Goal: Task Accomplishment & Management: Manage account settings

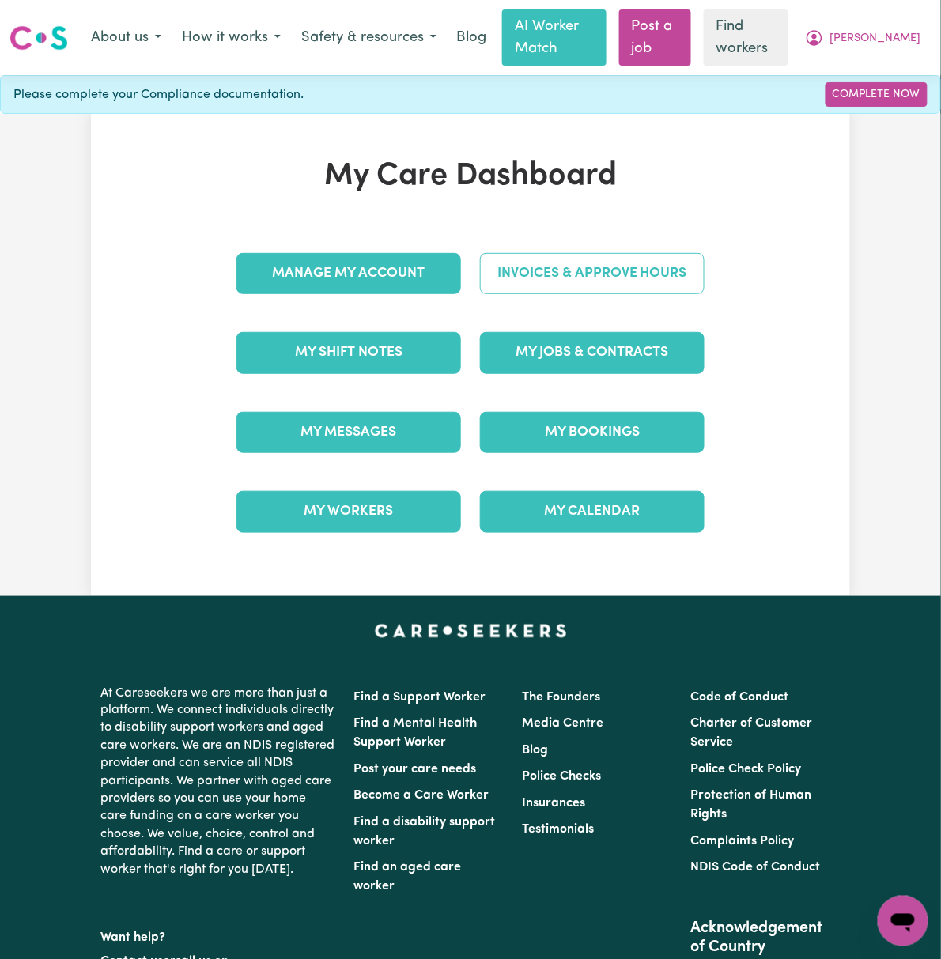
click at [704, 276] on link "Invoices & Approve Hours" at bounding box center [592, 273] width 225 height 41
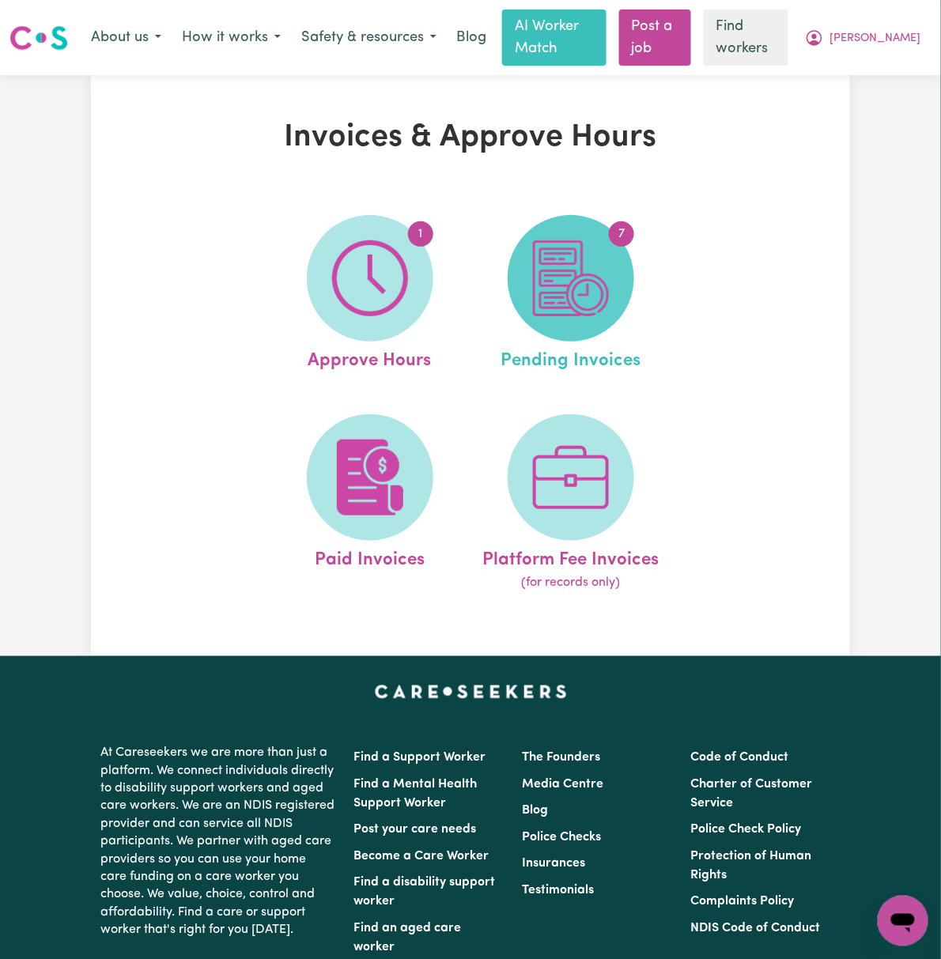
click at [602, 304] on img at bounding box center [571, 278] width 76 height 76
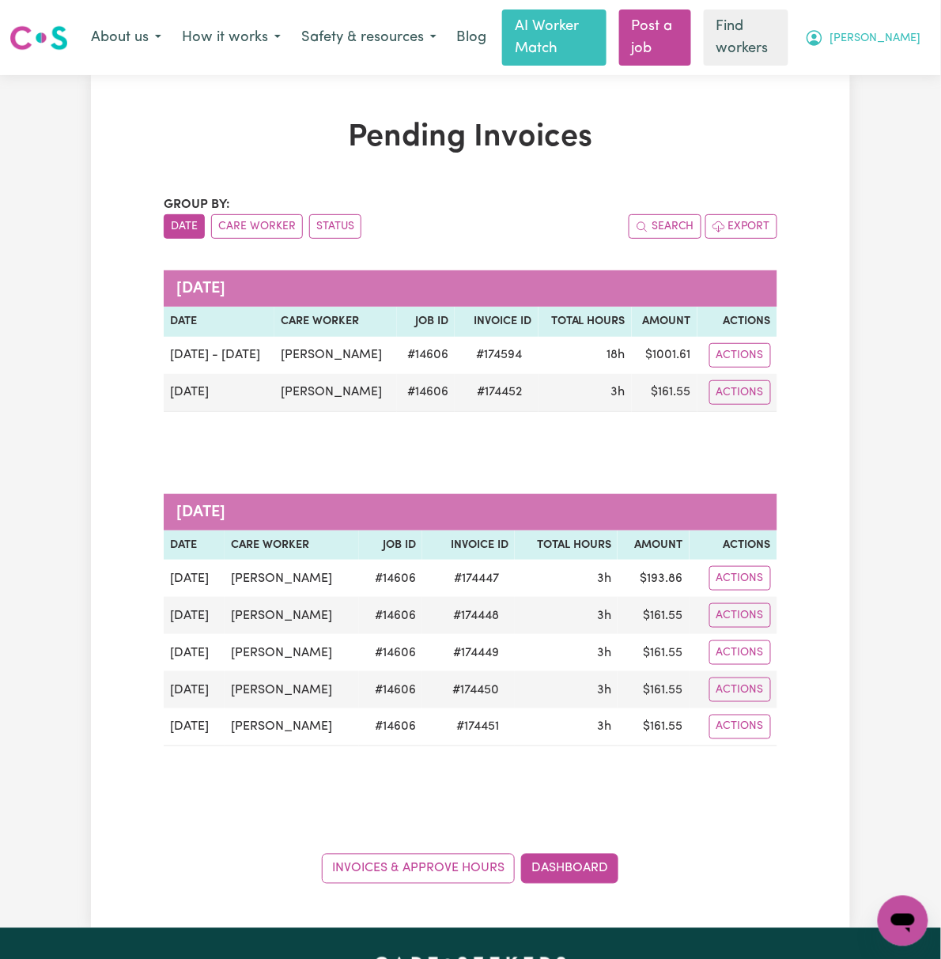
click at [884, 32] on span "[PERSON_NAME]" at bounding box center [875, 38] width 91 height 17
drag, startPoint x: 883, startPoint y: 49, endPoint x: 874, endPoint y: 70, distance: 23.1
click at [874, 70] on link "My Dashboard" at bounding box center [868, 71] width 125 height 30
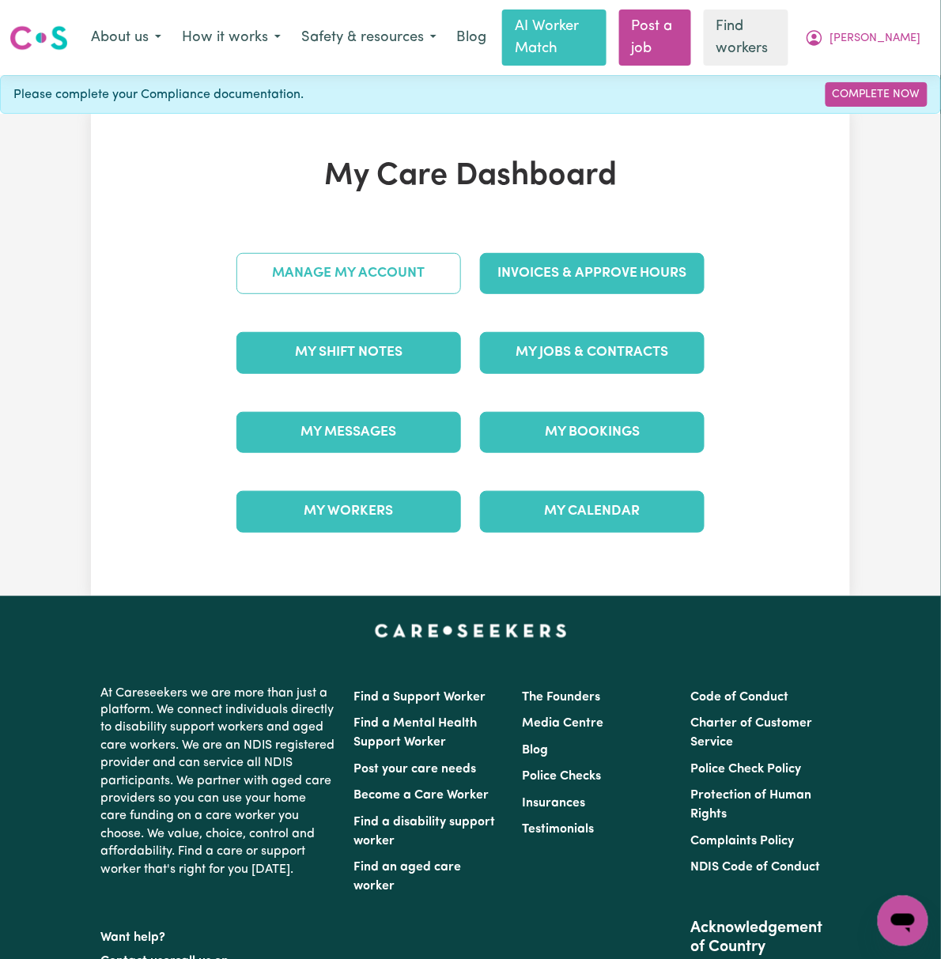
click at [368, 276] on link "Manage My Account" at bounding box center [348, 273] width 225 height 41
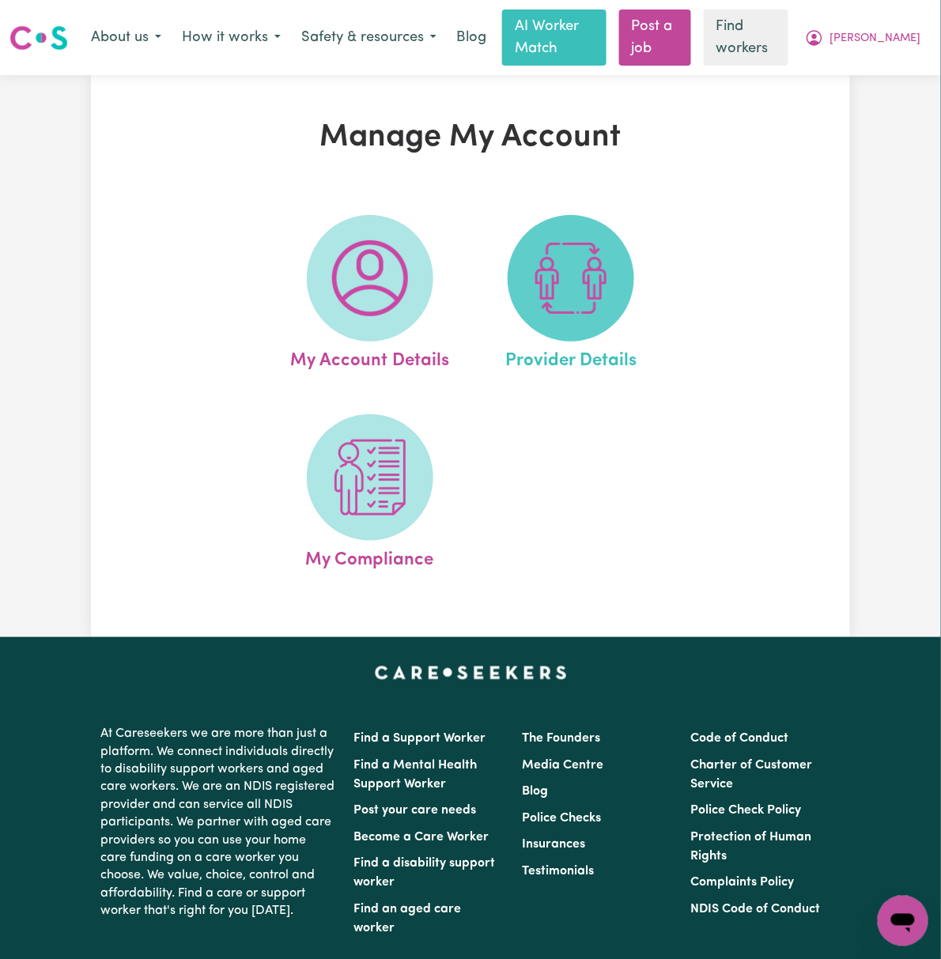
click at [552, 286] on img at bounding box center [571, 278] width 76 height 76
select select "AGED_HOME_CARE"
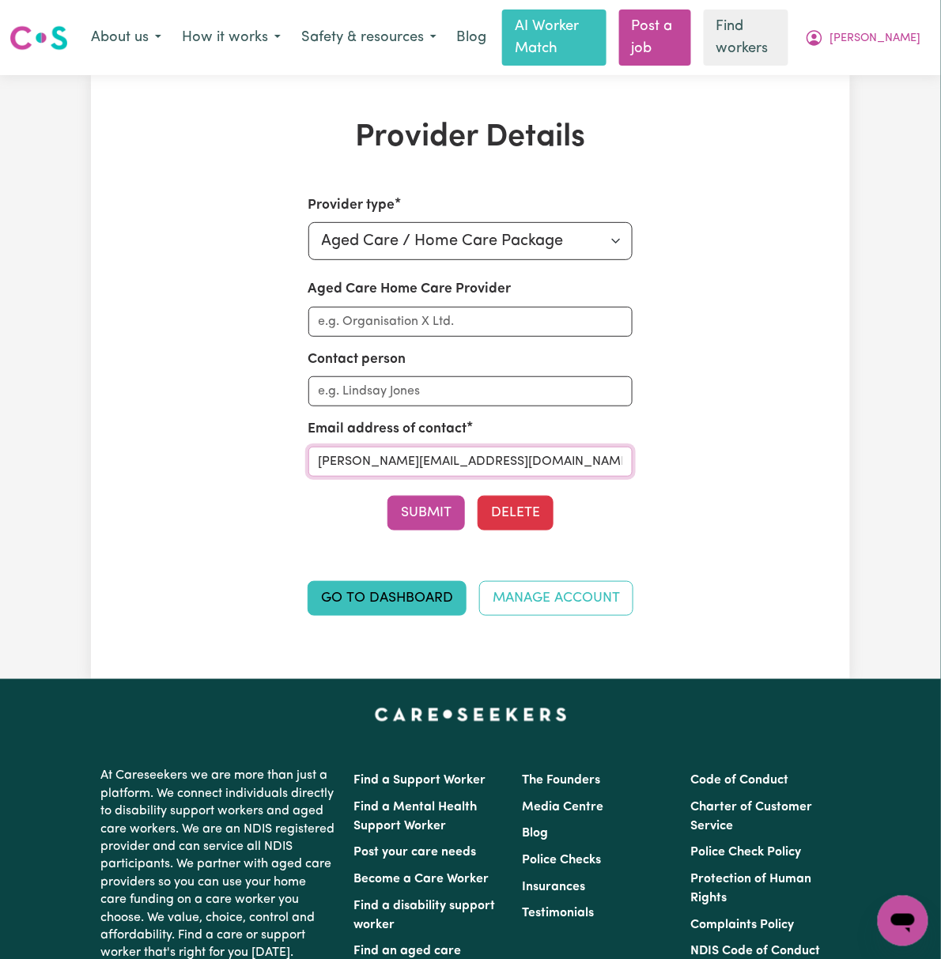
drag, startPoint x: 485, startPoint y: 472, endPoint x: 210, endPoint y: 463, distance: 276.1
click at [227, 463] on div "Provider type Select your provider type... Privately Aged Care / Home Care Pack…" at bounding box center [470, 415] width 487 height 440
click at [895, 43] on span "[PERSON_NAME]" at bounding box center [875, 38] width 91 height 17
click at [893, 70] on link "My Dashboard" at bounding box center [868, 71] width 125 height 30
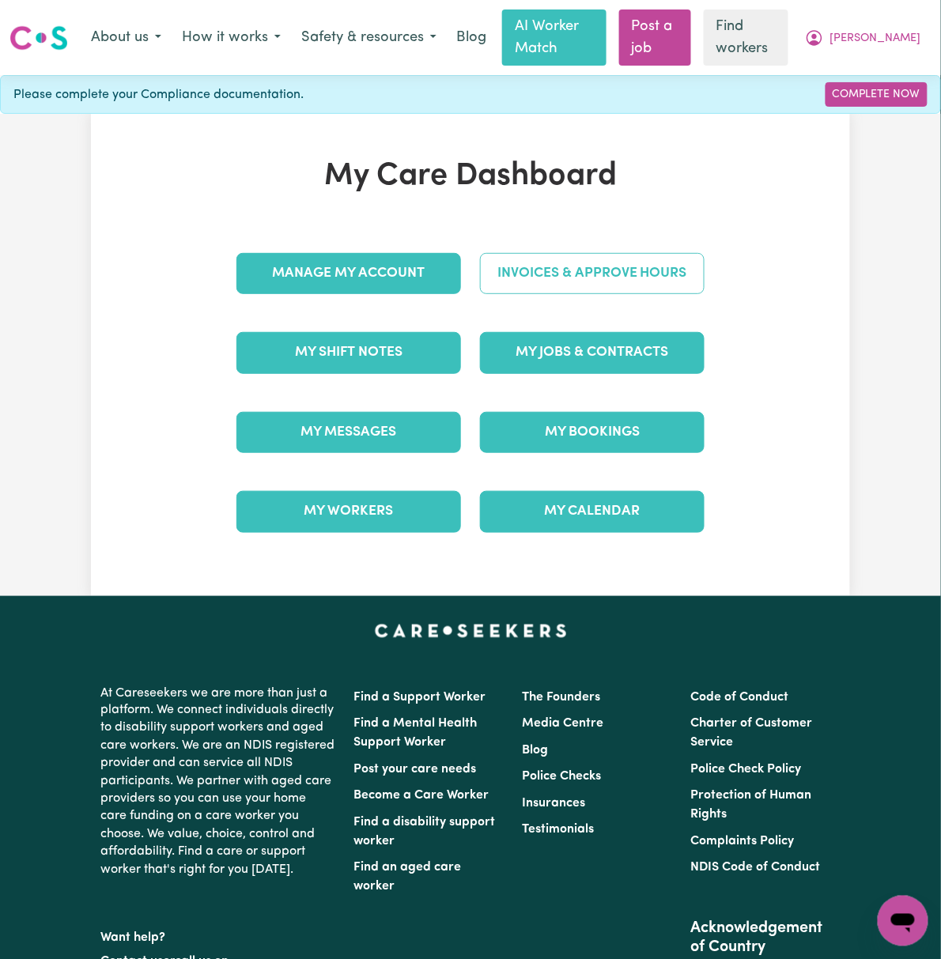
click at [627, 275] on link "Invoices & Approve Hours" at bounding box center [592, 273] width 225 height 41
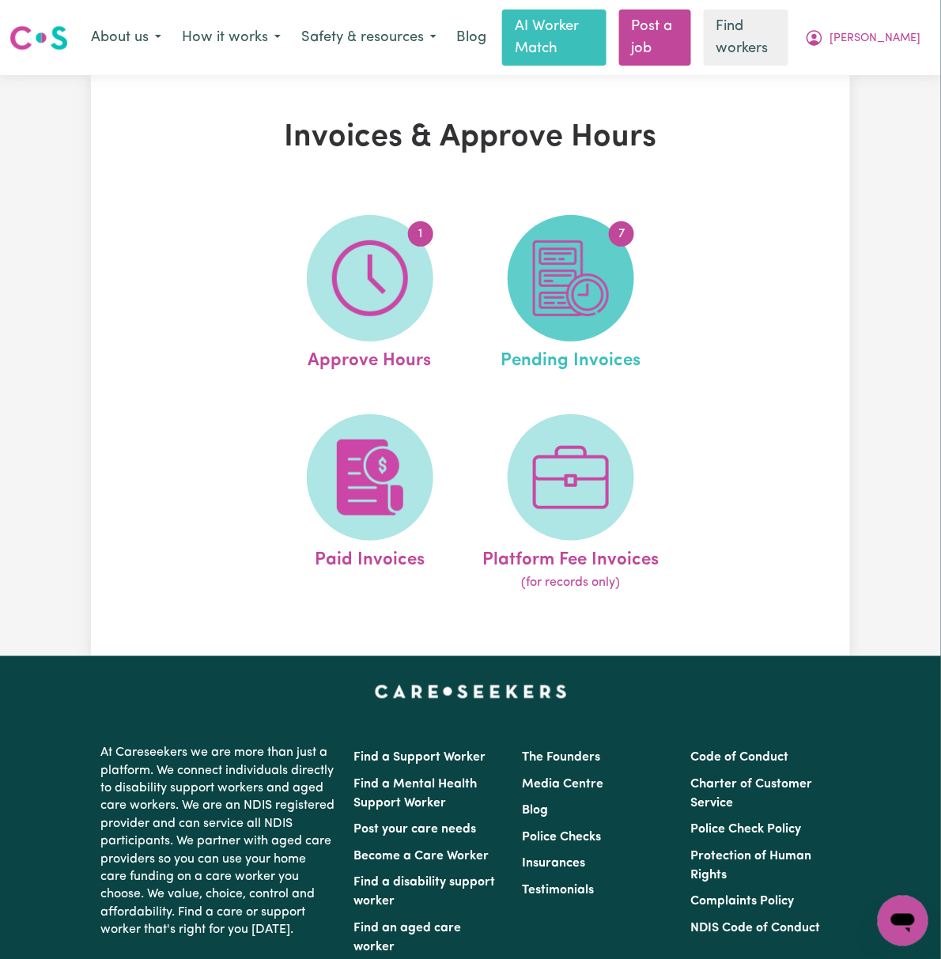
click at [609, 282] on img at bounding box center [571, 278] width 76 height 76
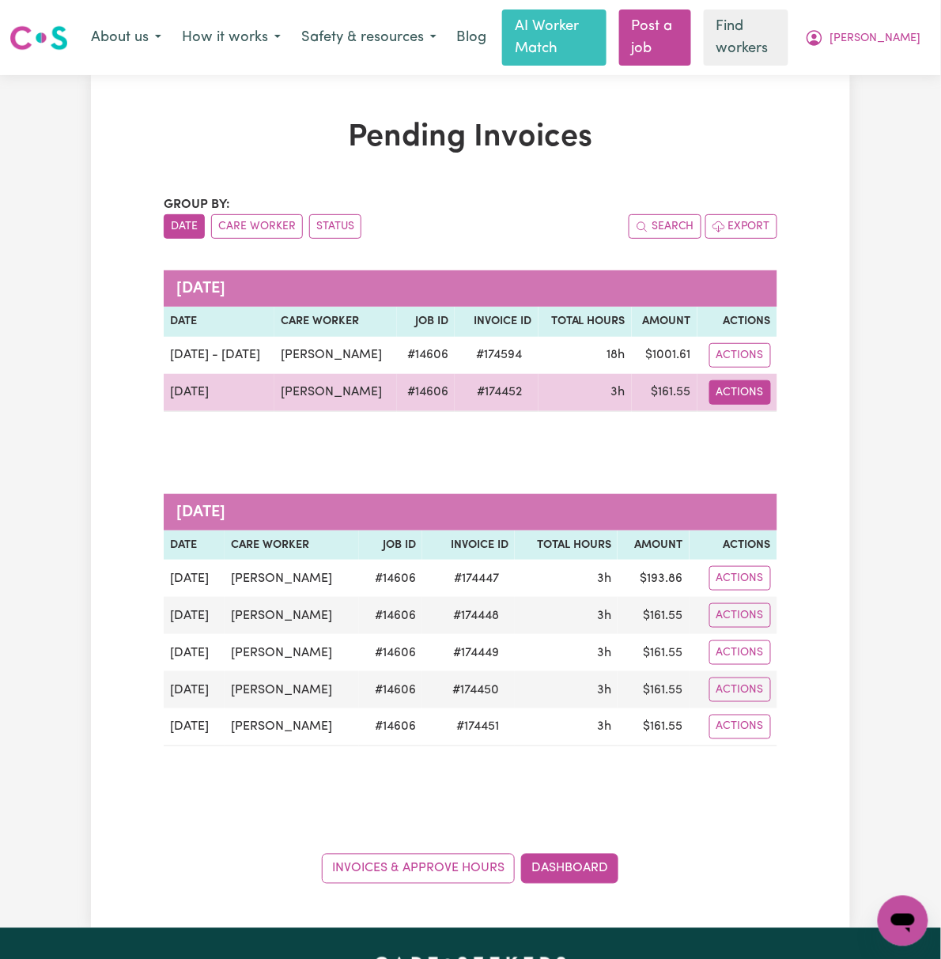
click at [771, 393] on button "Actions" at bounding box center [740, 392] width 62 height 25
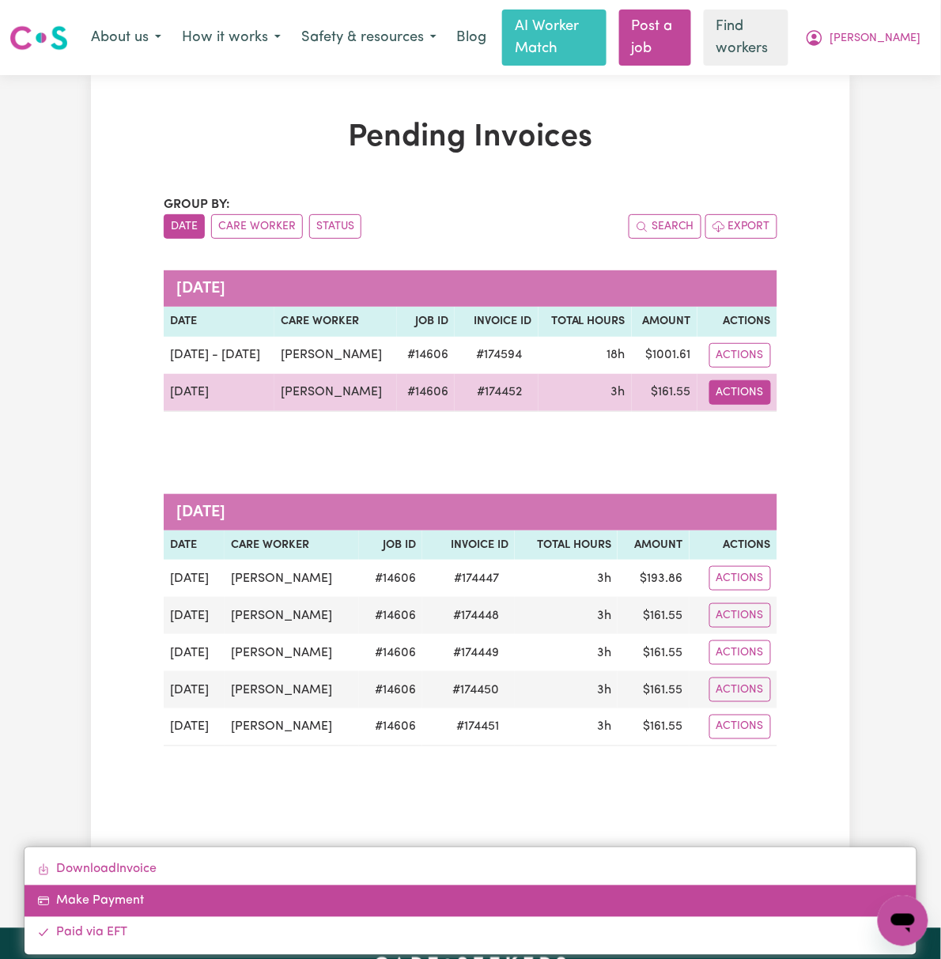
click at [818, 886] on link "Make Payment" at bounding box center [471, 902] width 893 height 32
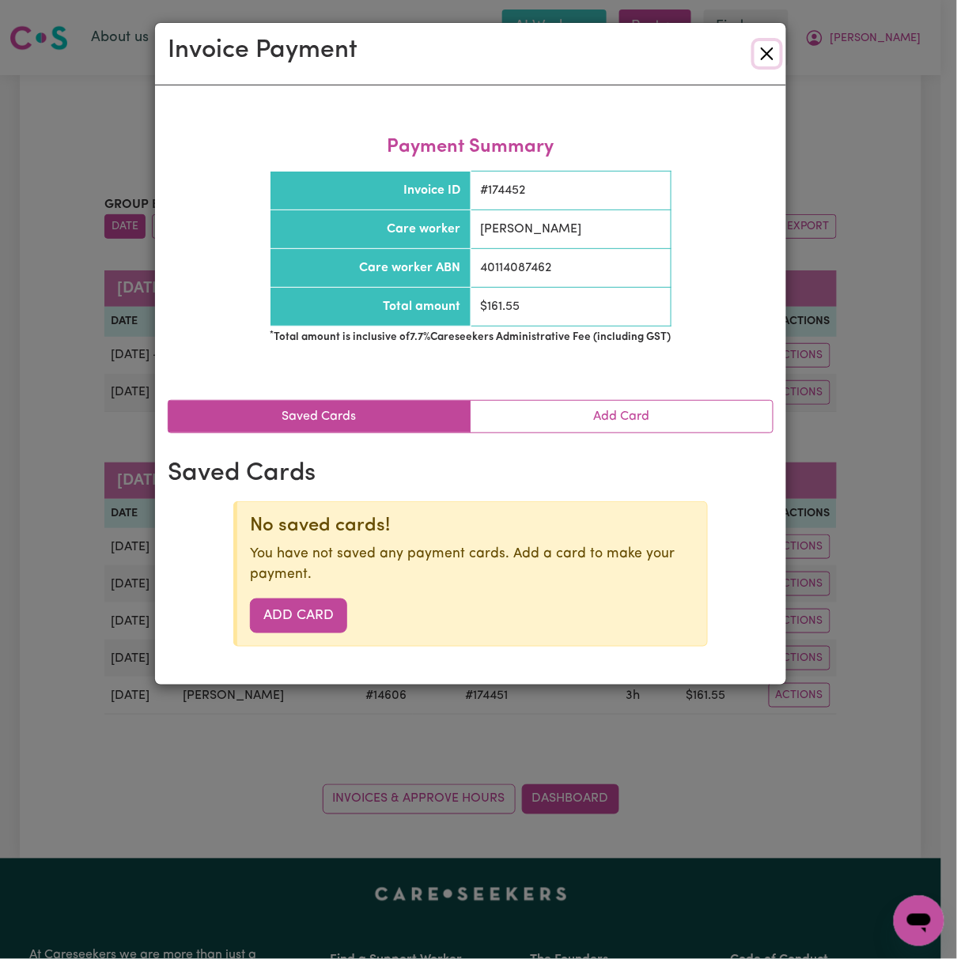
click at [769, 52] on button "Close" at bounding box center [766, 53] width 25 height 25
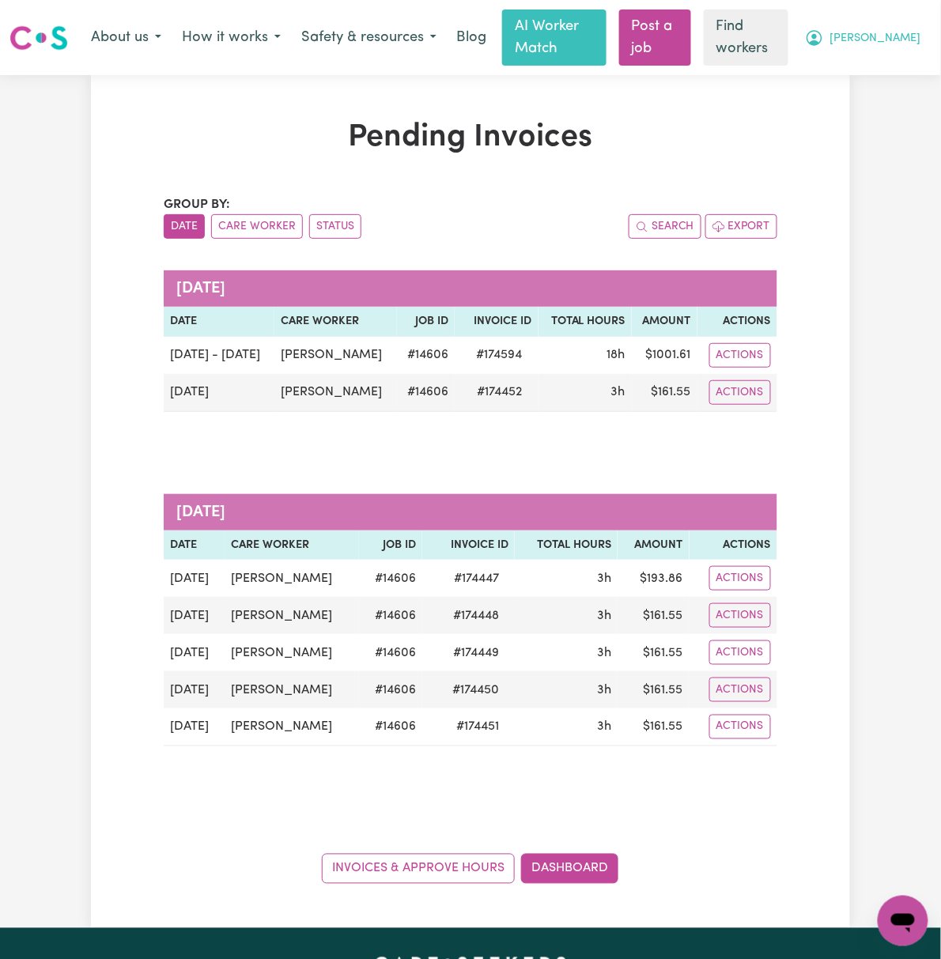
click at [893, 44] on span "[PERSON_NAME]" at bounding box center [875, 38] width 91 height 17
click at [889, 66] on link "My Dashboard" at bounding box center [868, 71] width 125 height 30
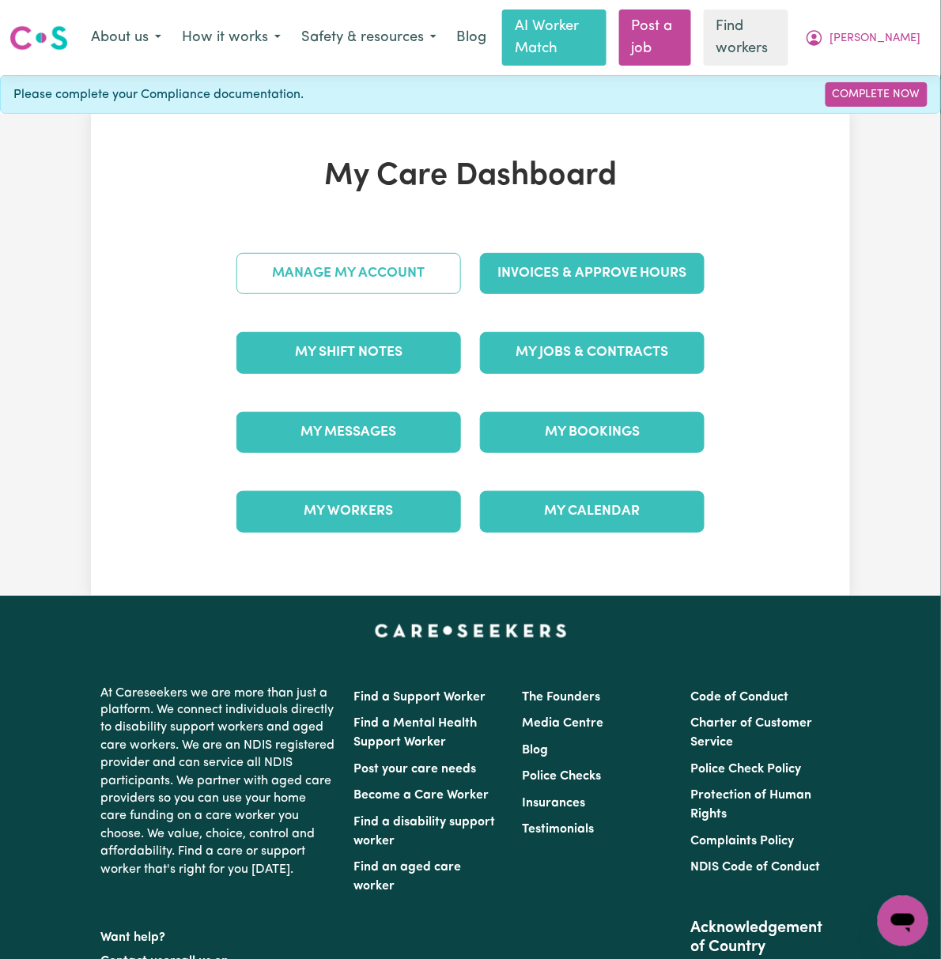
click at [415, 283] on link "Manage My Account" at bounding box center [348, 273] width 225 height 41
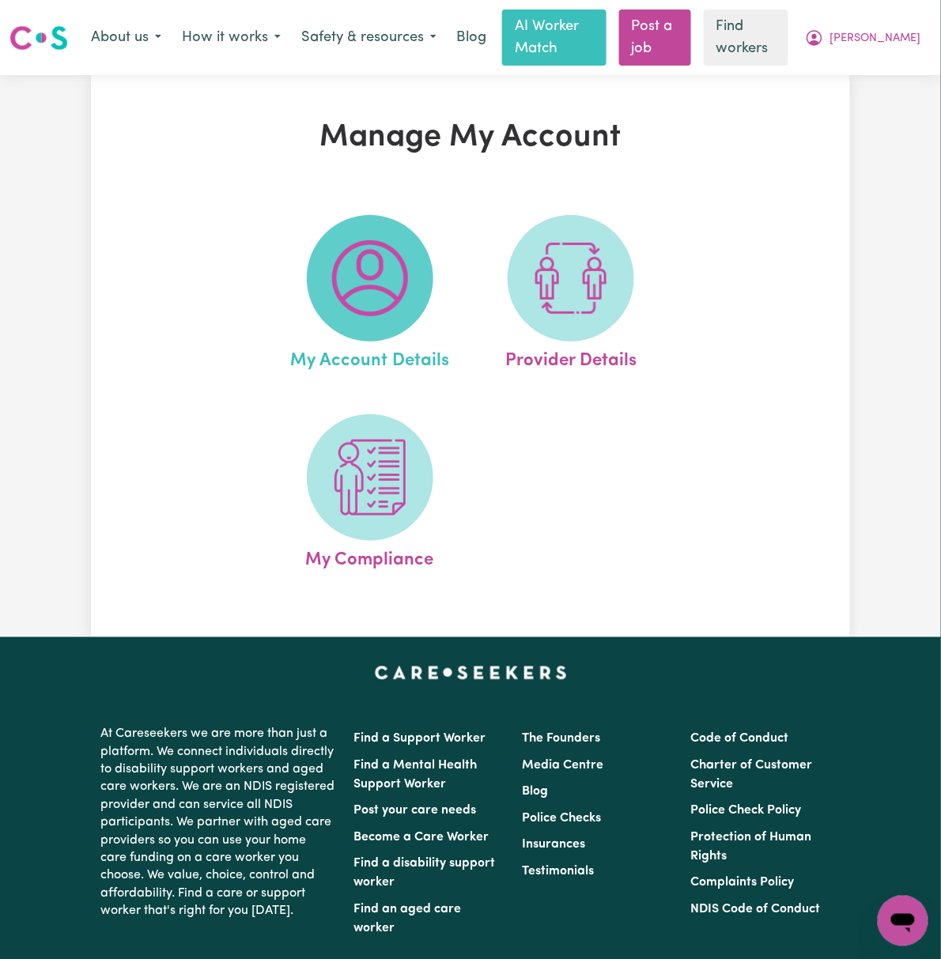
click at [352, 263] on img at bounding box center [370, 278] width 76 height 76
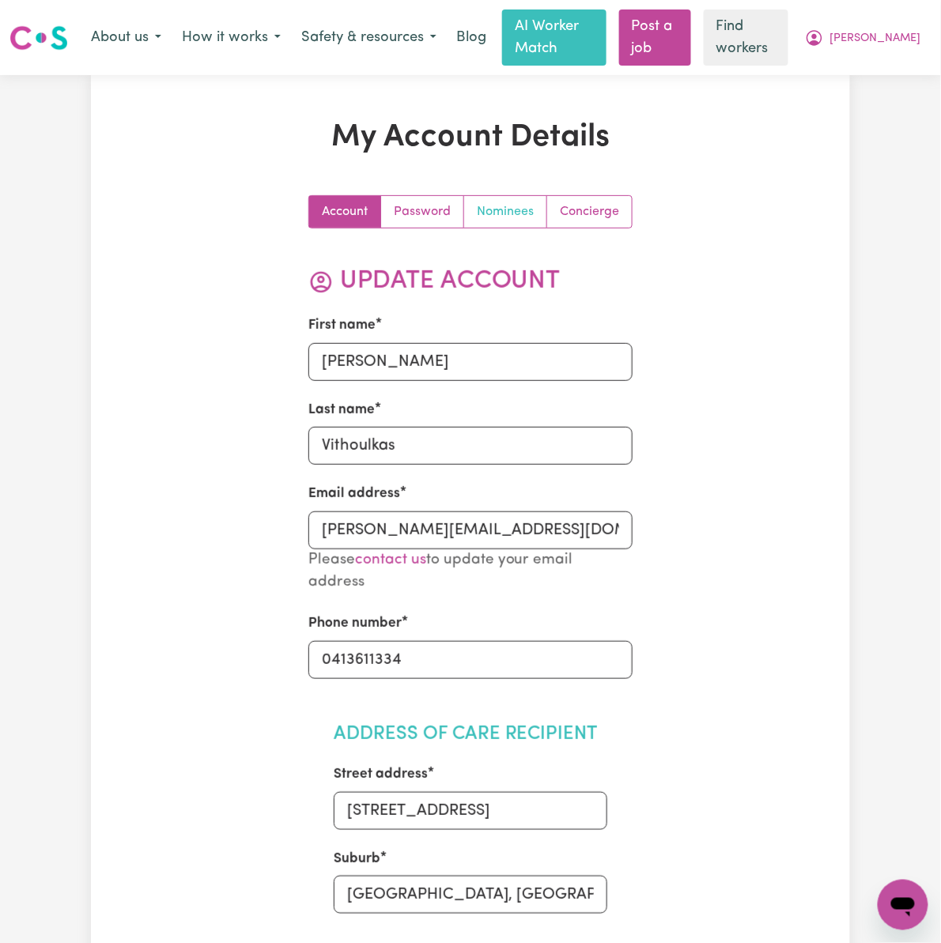
click at [506, 210] on link "Nominees" at bounding box center [505, 212] width 83 height 32
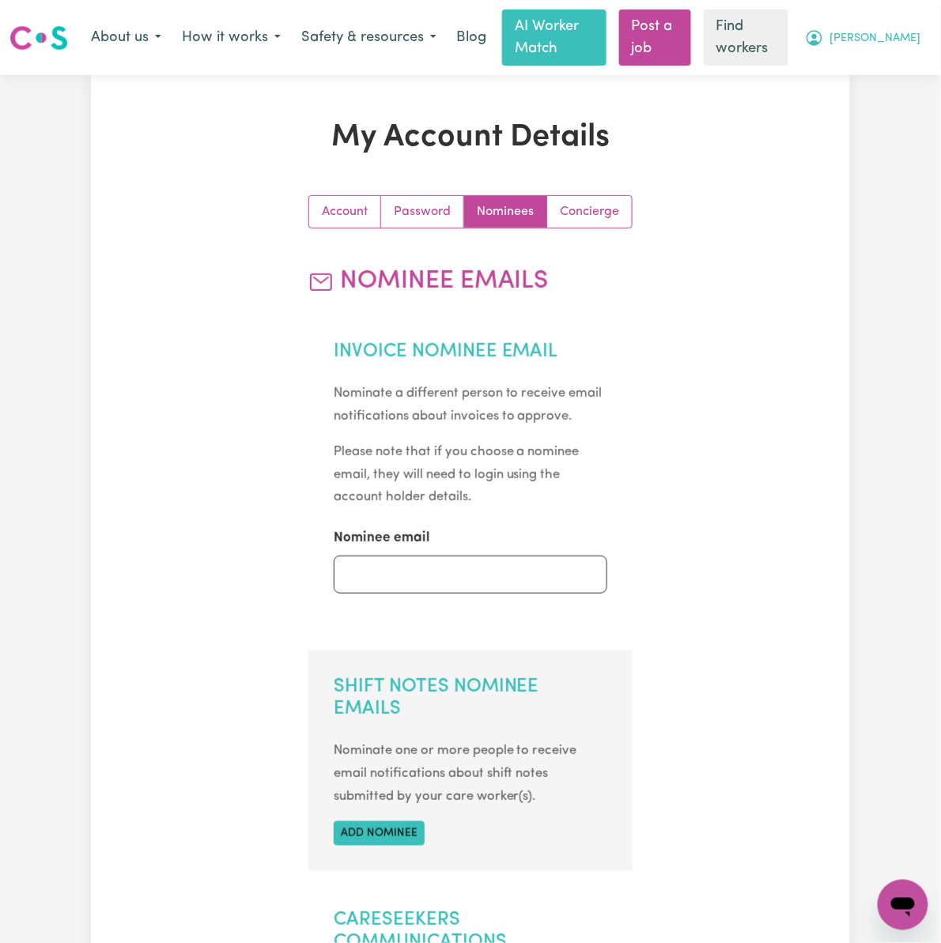
click at [824, 32] on icon "My Account" at bounding box center [814, 37] width 19 height 19
click at [880, 108] on link "Logout" at bounding box center [868, 101] width 125 height 30
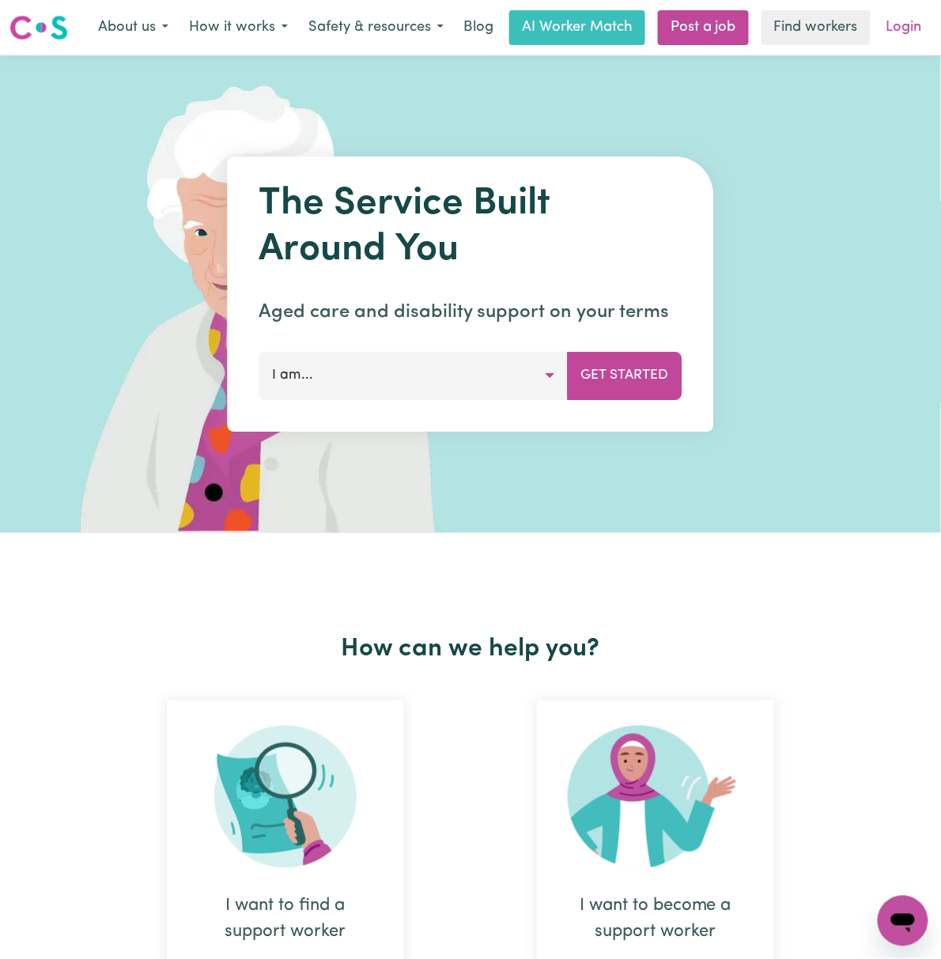
click at [905, 28] on link "Login" at bounding box center [904, 27] width 55 height 35
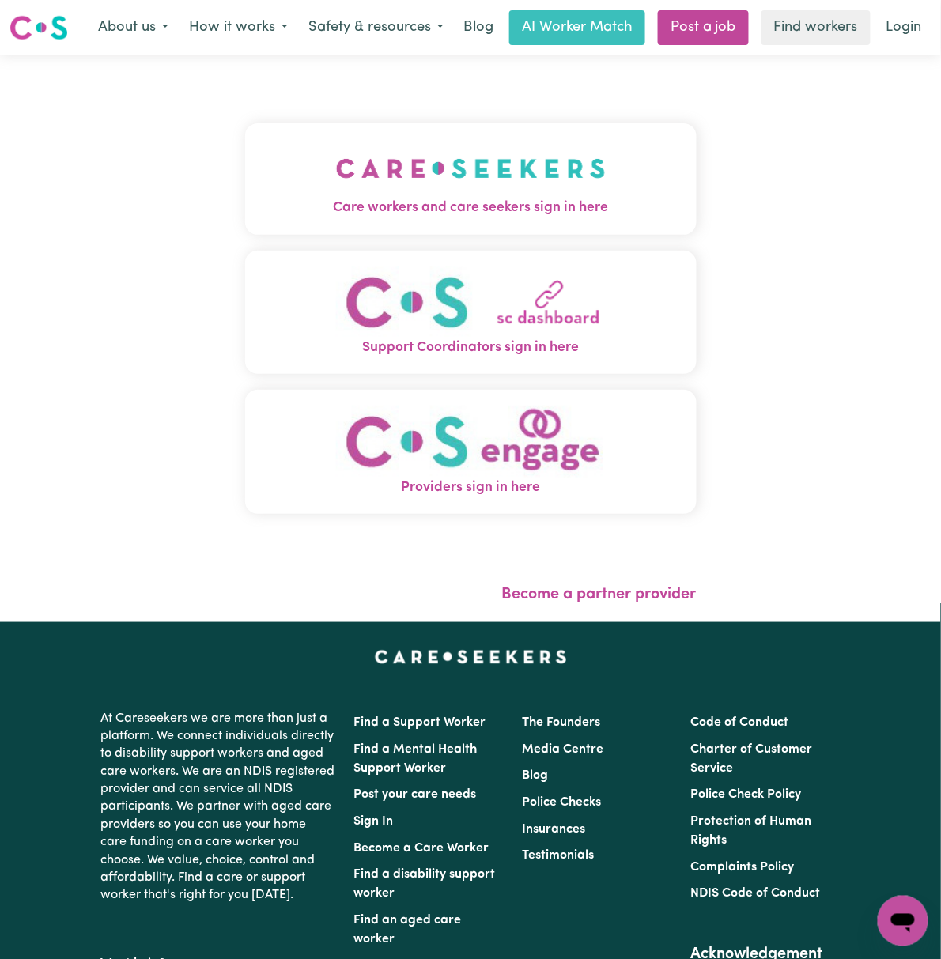
click at [468, 190] on img "Care workers and care seekers sign in here" at bounding box center [471, 168] width 270 height 59
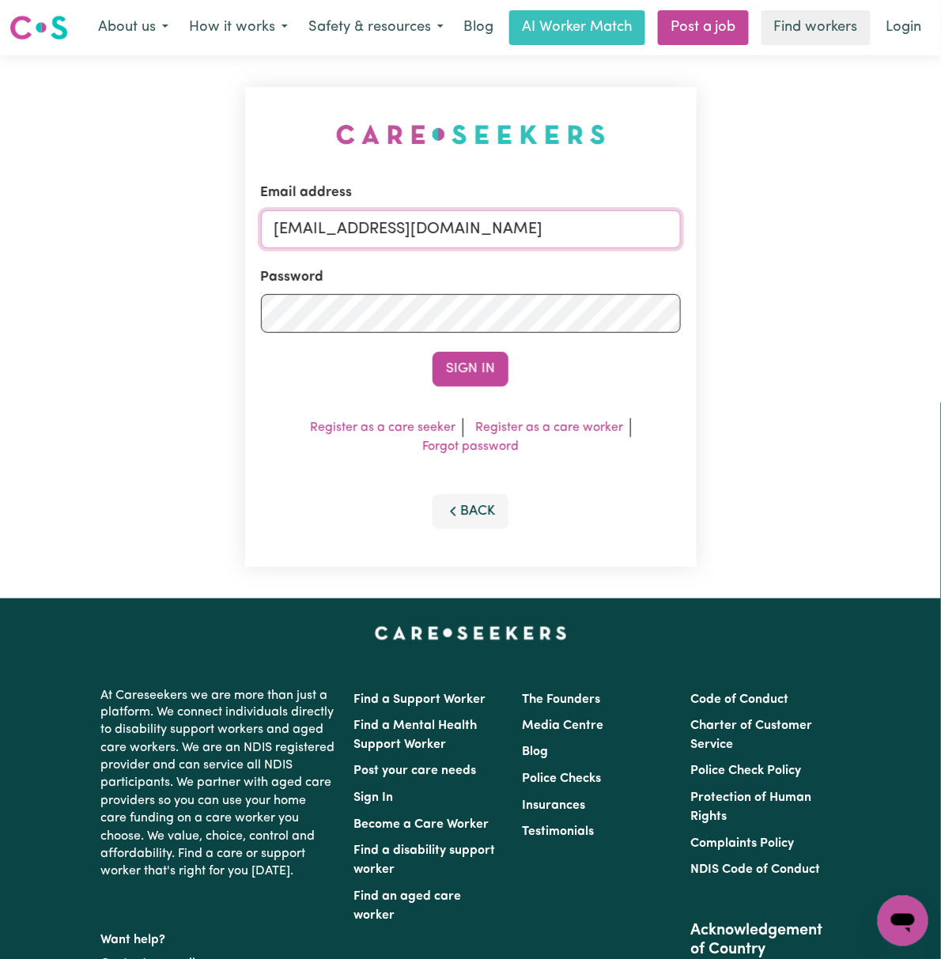
drag, startPoint x: 425, startPoint y: 229, endPoint x: 431, endPoint y: 236, distance: 9.0
click at [425, 229] on input "[EMAIL_ADDRESS][DOMAIN_NAME]" at bounding box center [471, 229] width 420 height 38
drag, startPoint x: 357, startPoint y: 221, endPoint x: 1271, endPoint y: 231, distance: 914.1
click at [940, 231] on html "Menu About us How it works Safety & resources Blog AI Worker Match Post a job F…" at bounding box center [470, 656] width 941 height 1313
type input "[EMAIL_ADDRESS][DOMAIN_NAME]"
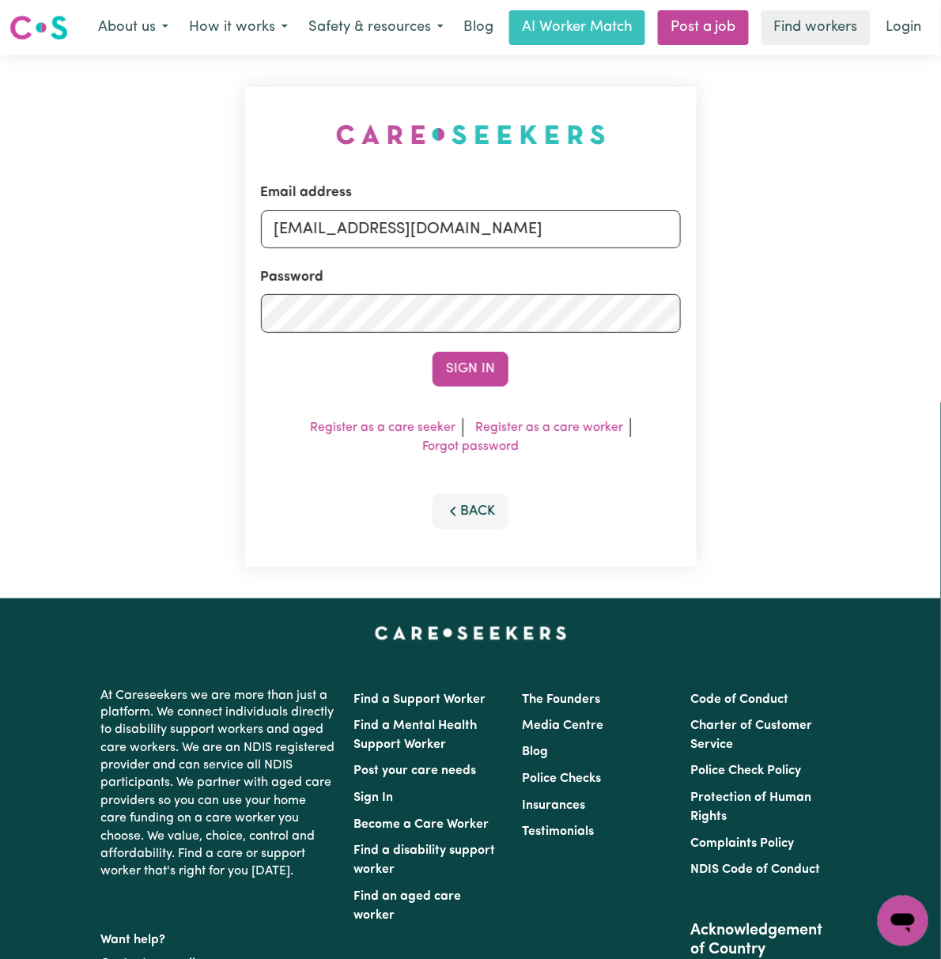
click at [432, 352] on button "Sign In" at bounding box center [470, 369] width 76 height 35
